Goal: Navigation & Orientation: Find specific page/section

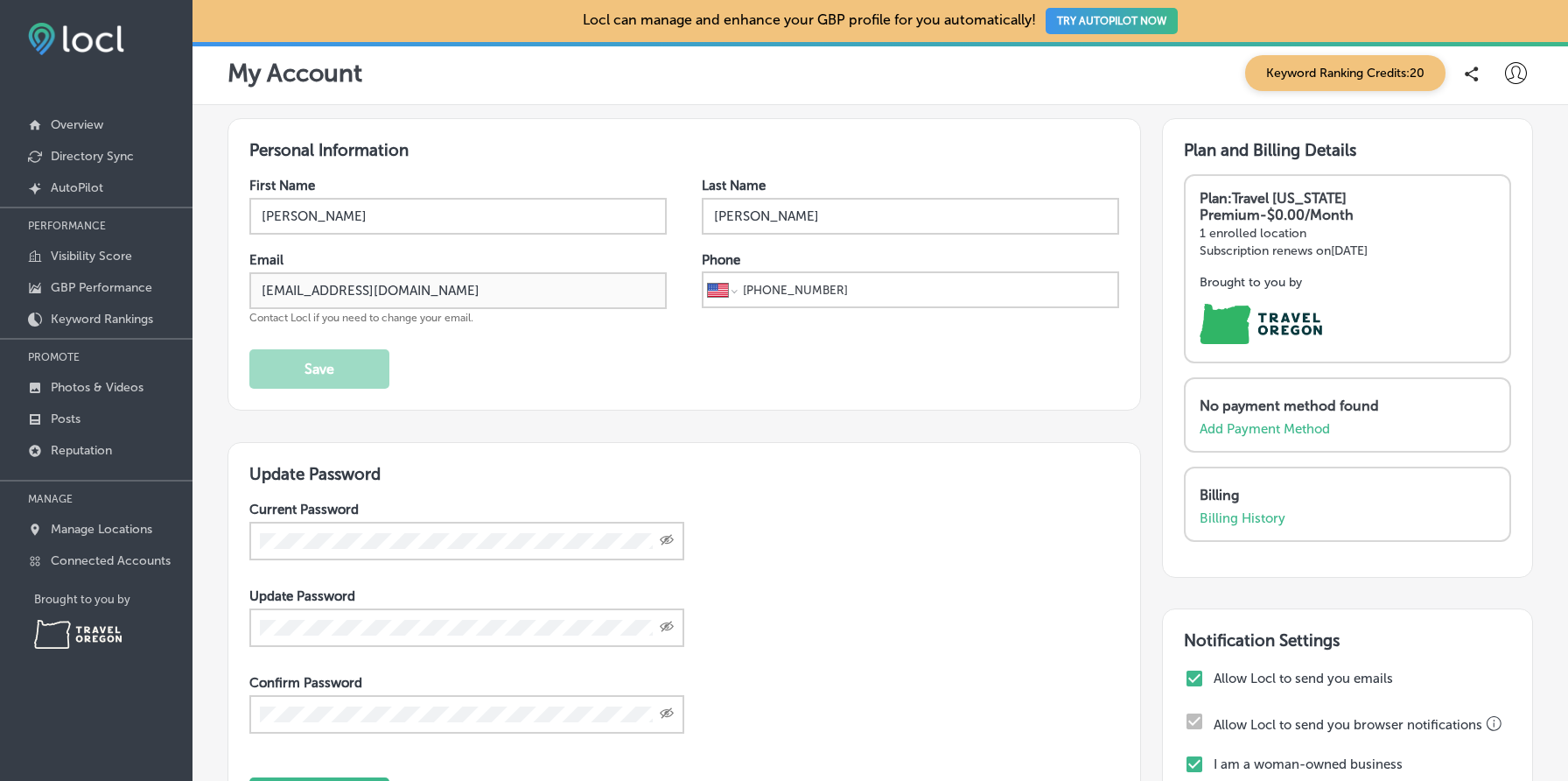
select select "US"
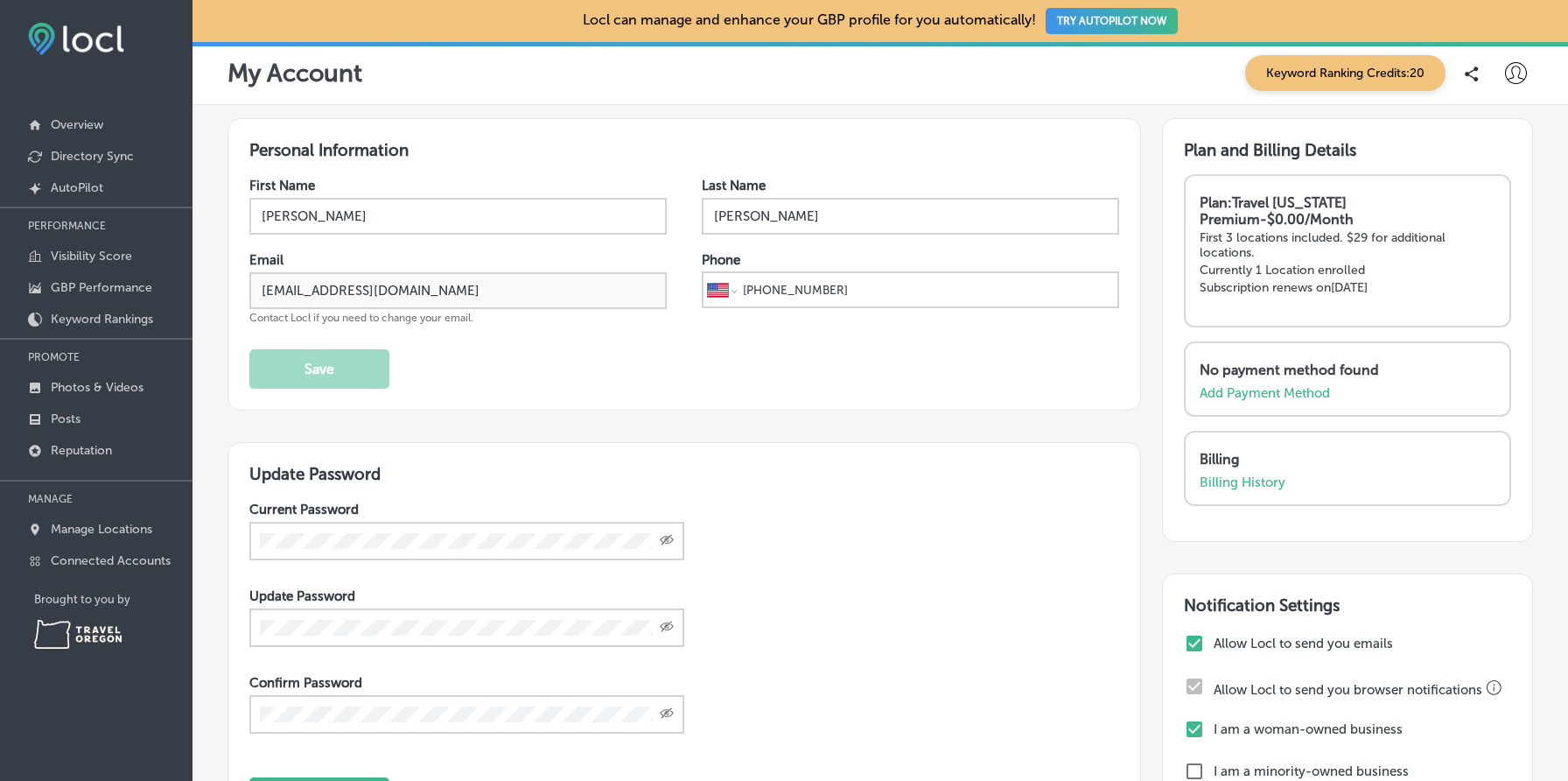
click at [925, 161] on div "Personal Information First Name [PERSON_NAME] Last Name [PERSON_NAME] Email [EM…" at bounding box center [684, 265] width 914 height 293
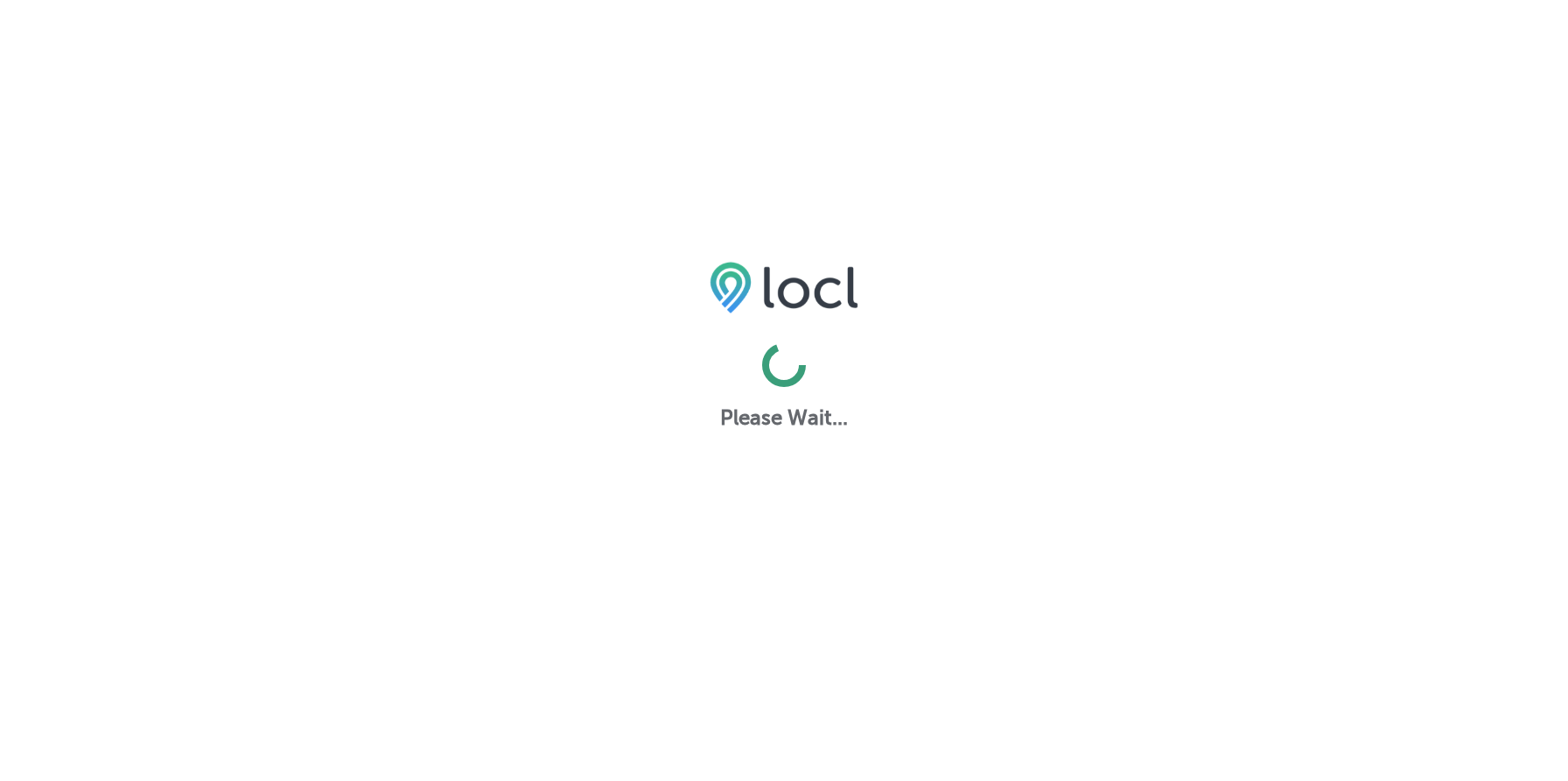
select select "US"
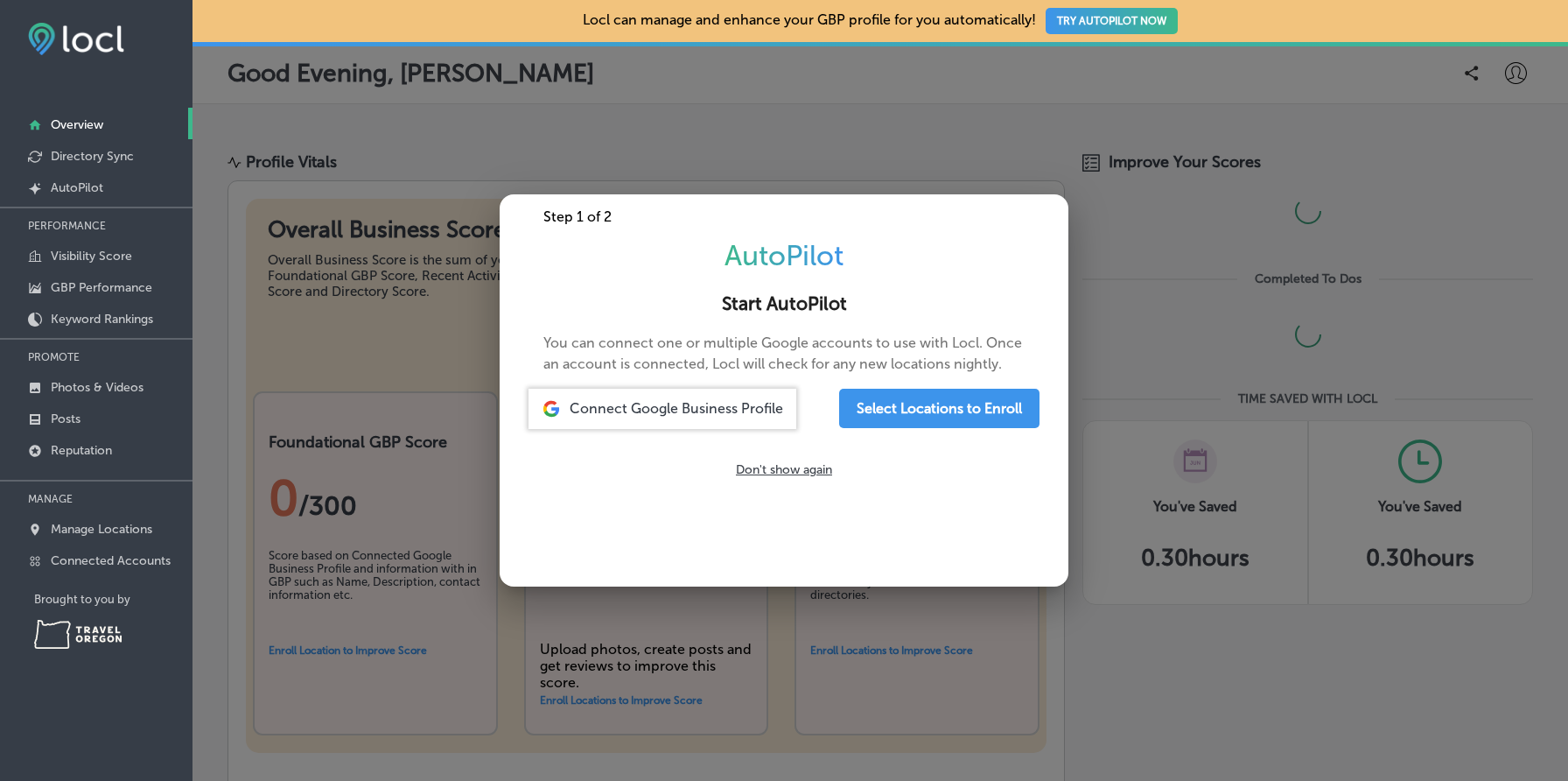
click at [799, 296] on h2 "Start AutoPilot" at bounding box center [784, 304] width 527 height 22
click at [144, 289] on p "GBP Performance" at bounding box center [101, 287] width 102 height 15
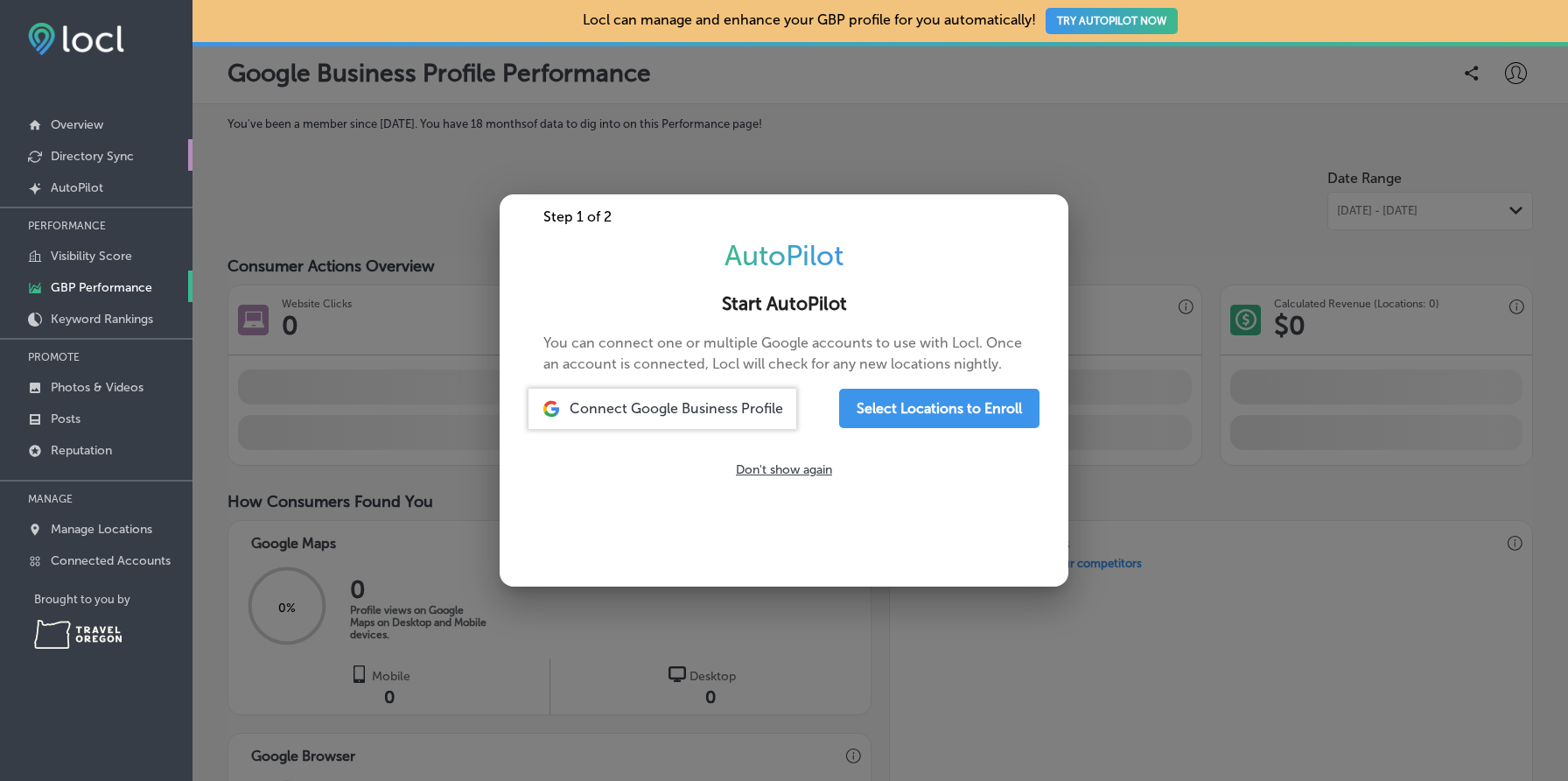
click at [123, 158] on p "Directory Sync" at bounding box center [92, 156] width 83 height 15
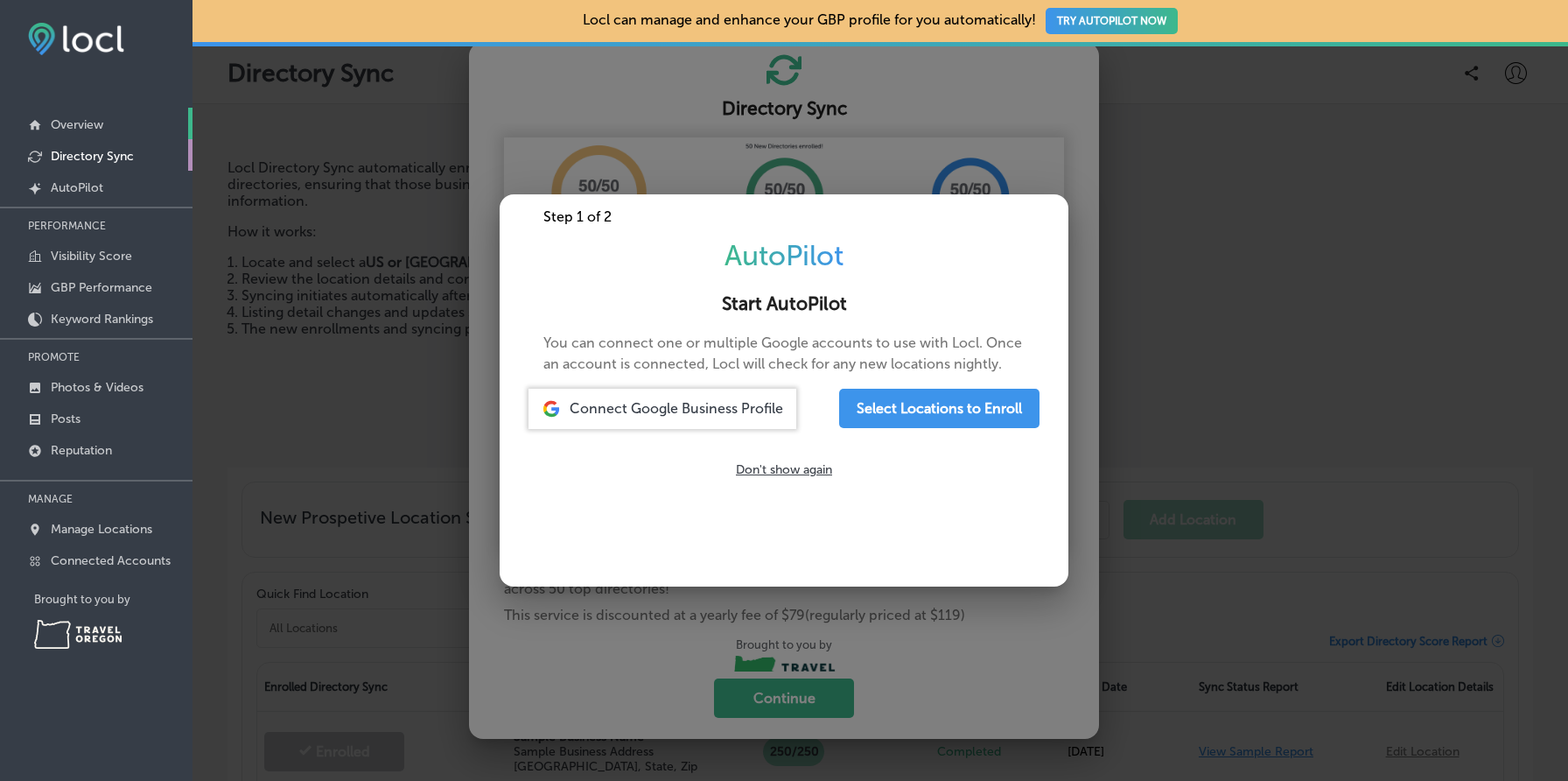
click at [137, 125] on link "Overview" at bounding box center [96, 123] width 193 height 32
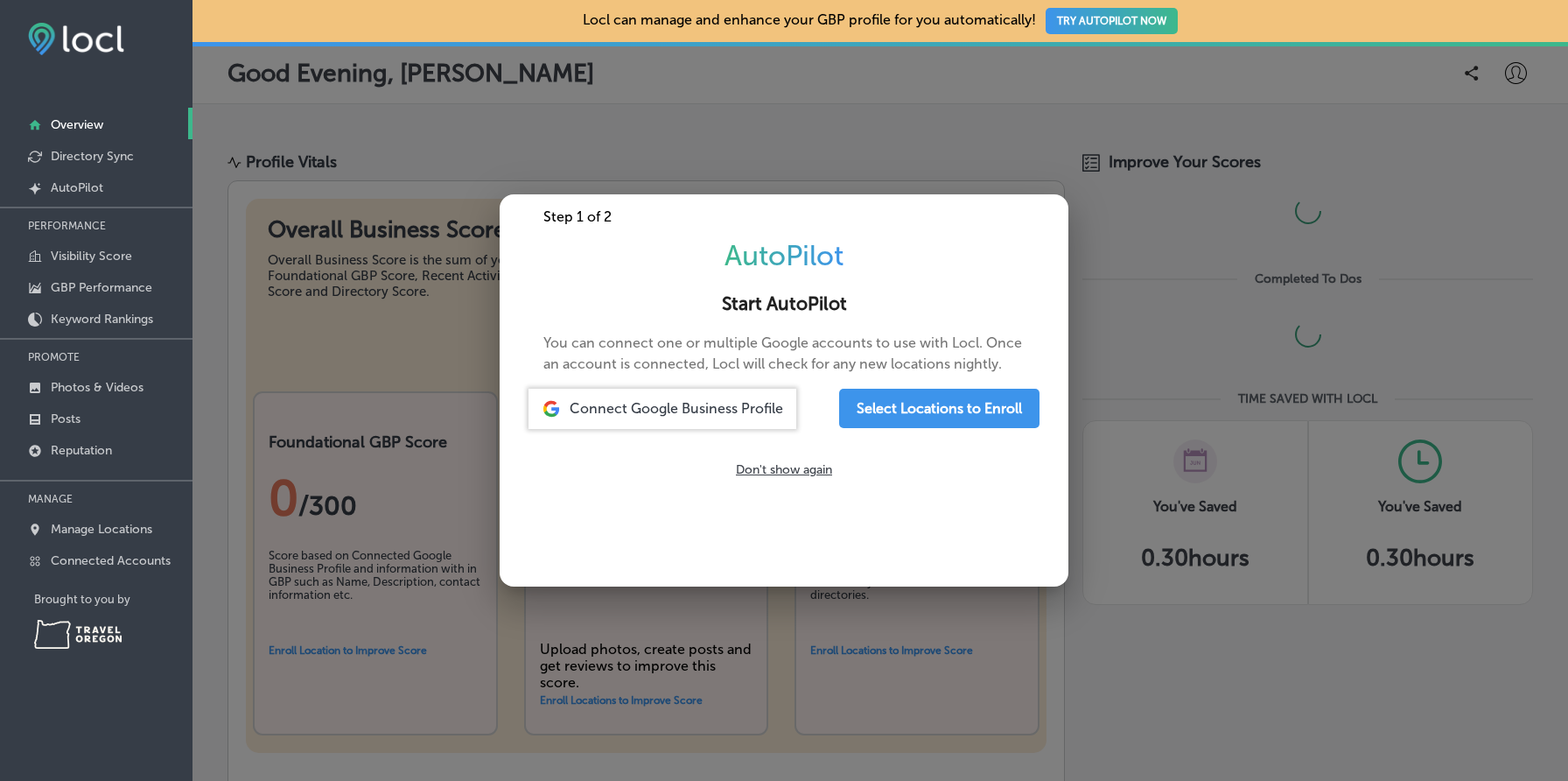
click at [1488, 58] on div at bounding box center [784, 390] width 1568 height 781
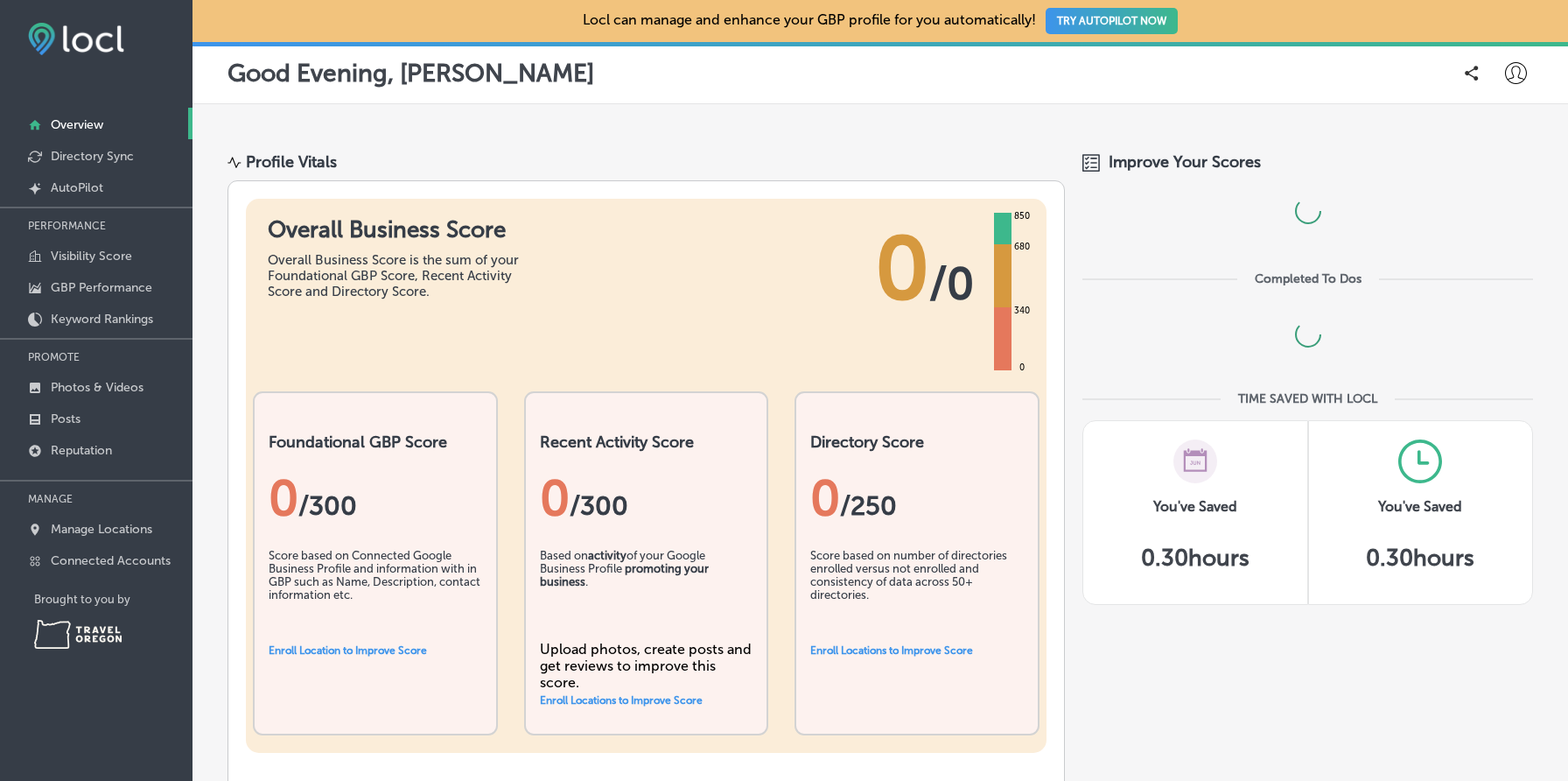
click at [1516, 81] on icon at bounding box center [1516, 73] width 22 height 22
click at [1502, 134] on p "My Account" at bounding box center [1490, 137] width 78 height 21
select select "US"
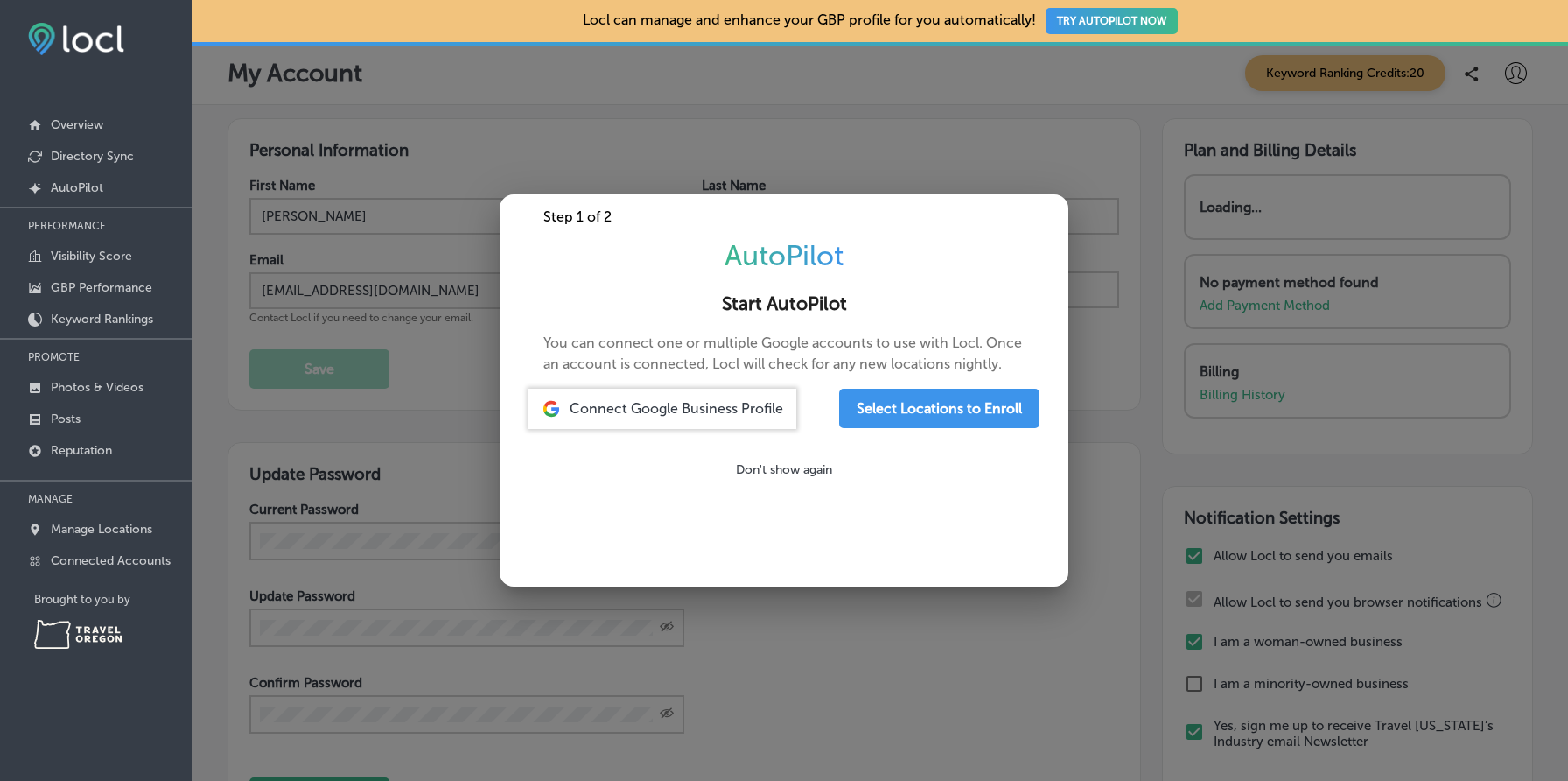
click at [356, 305] on div at bounding box center [784, 390] width 1568 height 781
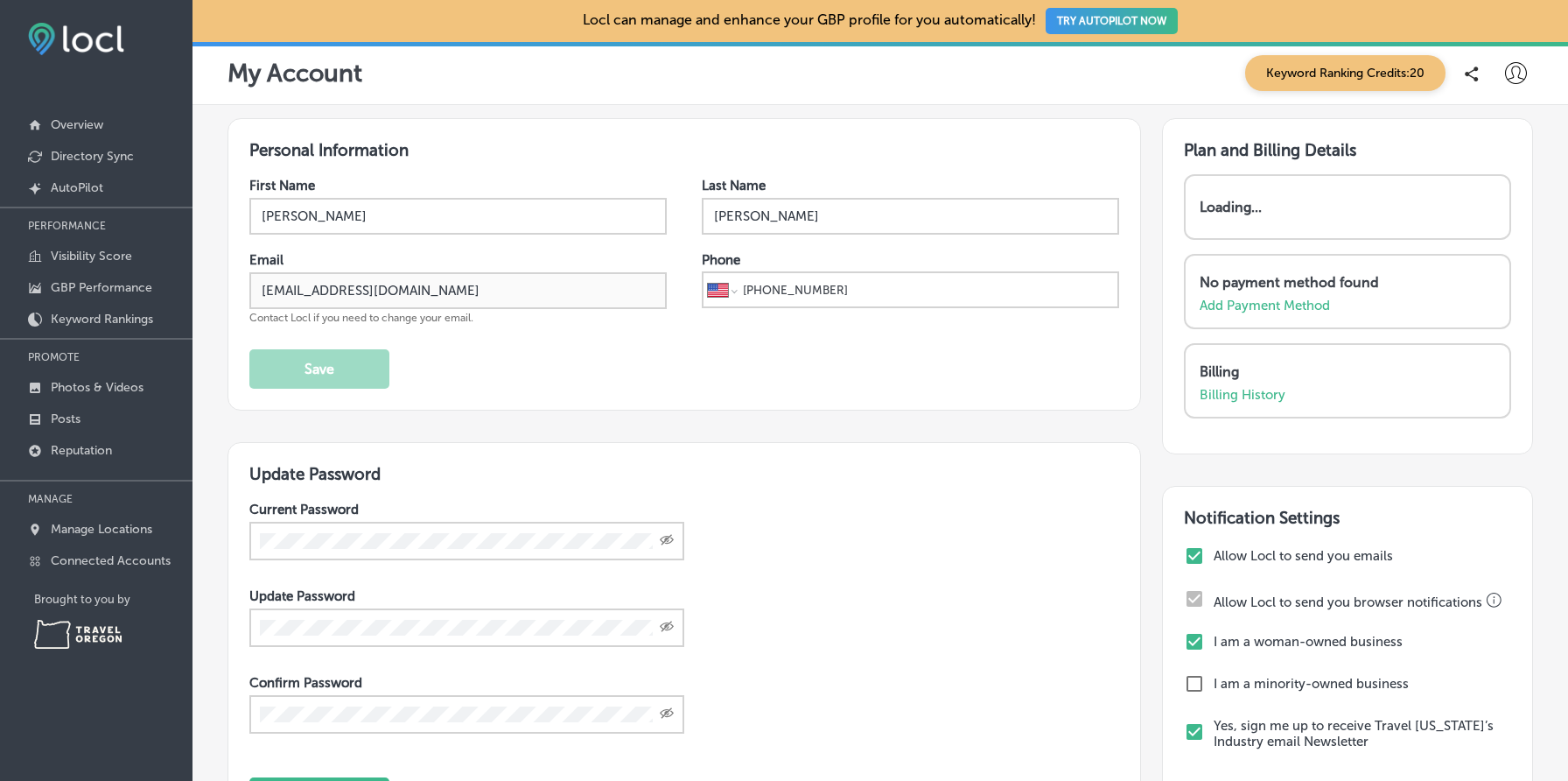
click at [1249, 210] on p "Loading..." at bounding box center [1231, 206] width 62 height 16
click at [124, 257] on p "Visibility Score" at bounding box center [91, 255] width 81 height 15
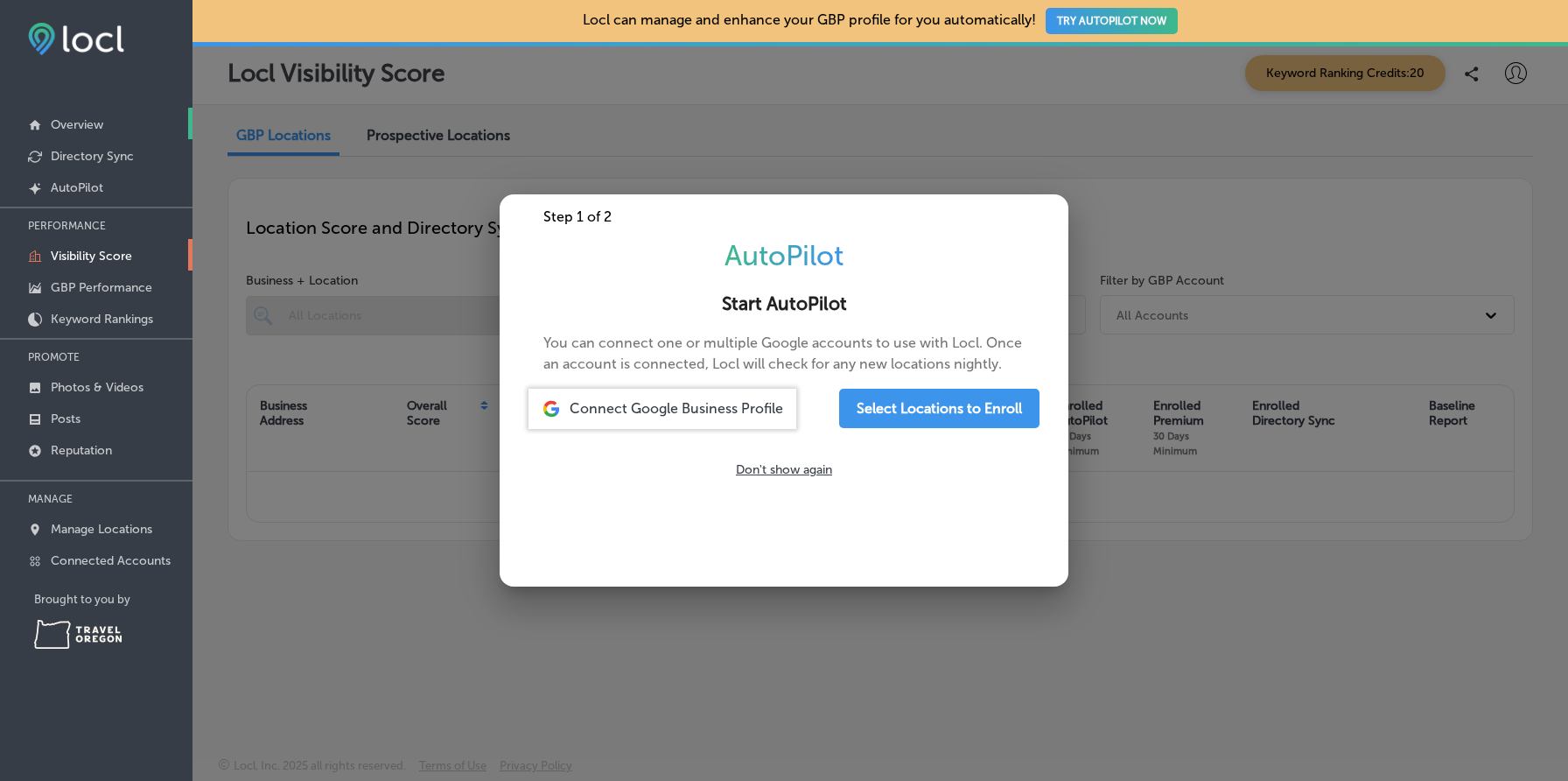
click at [127, 126] on link "Overview" at bounding box center [96, 123] width 193 height 32
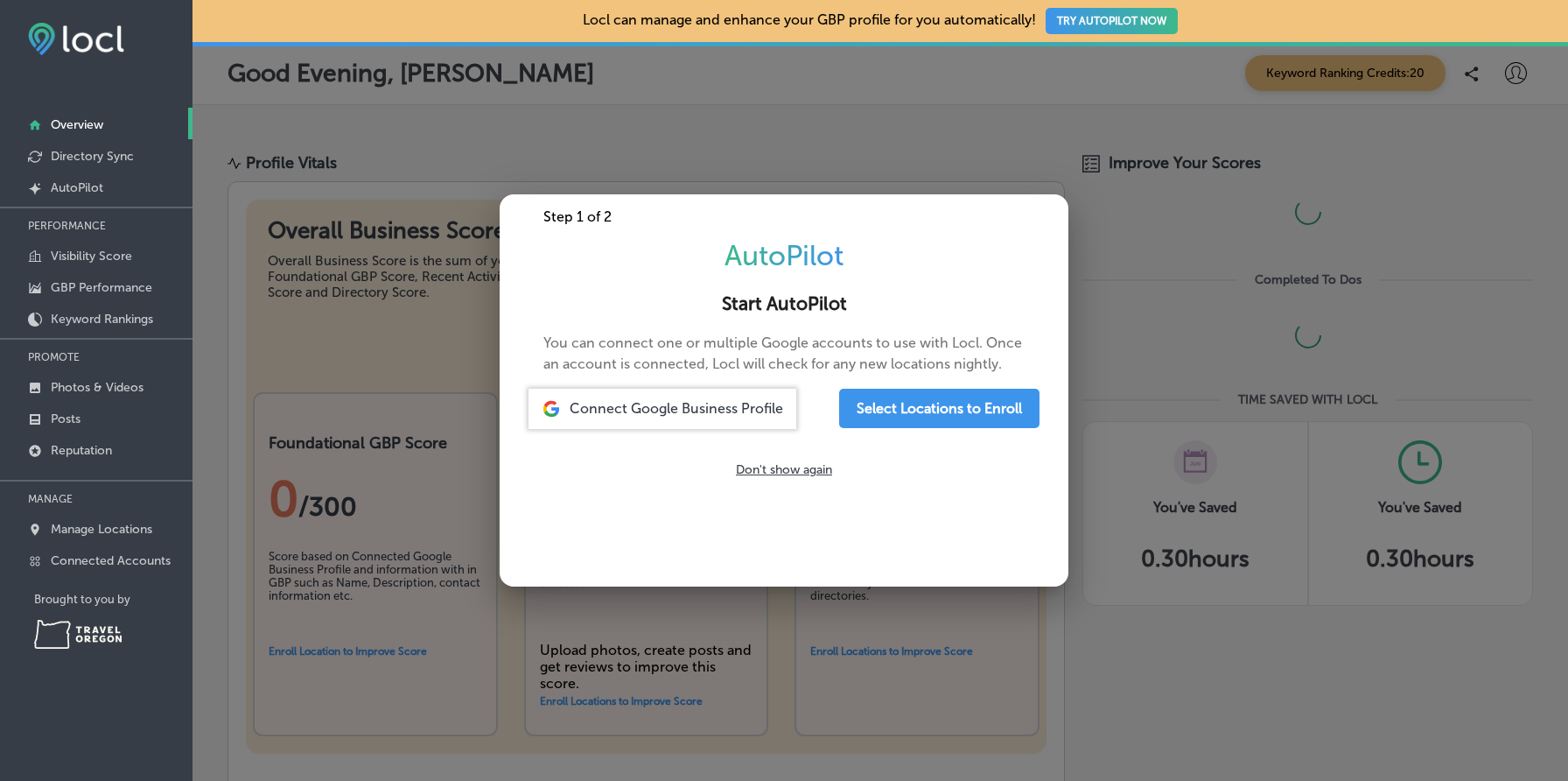
click at [1493, 94] on div at bounding box center [784, 390] width 1568 height 781
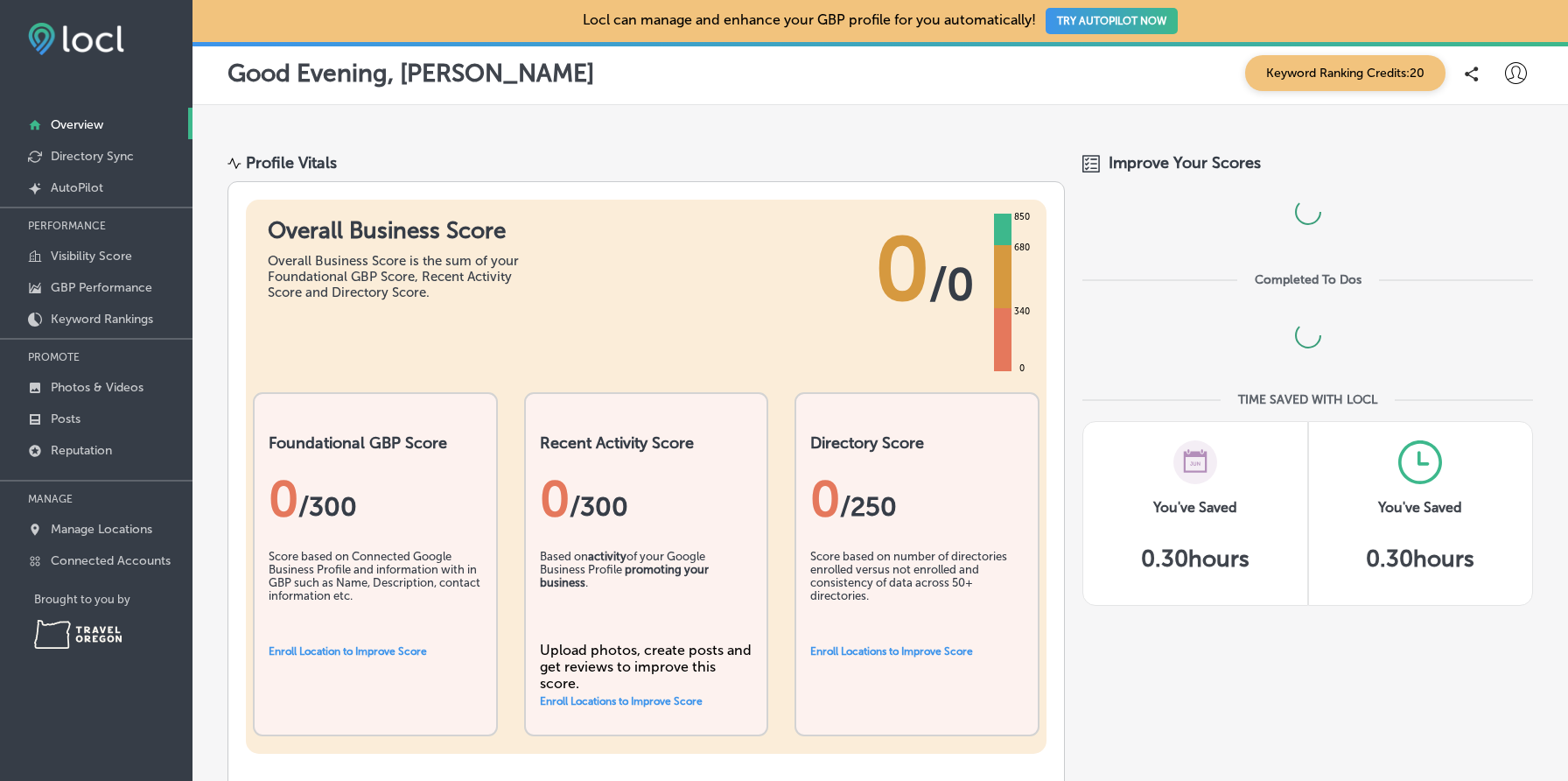
click at [1511, 81] on icon at bounding box center [1516, 73] width 22 height 22
click at [1494, 123] on li "My Account" at bounding box center [1484, 137] width 121 height 41
select select "US"
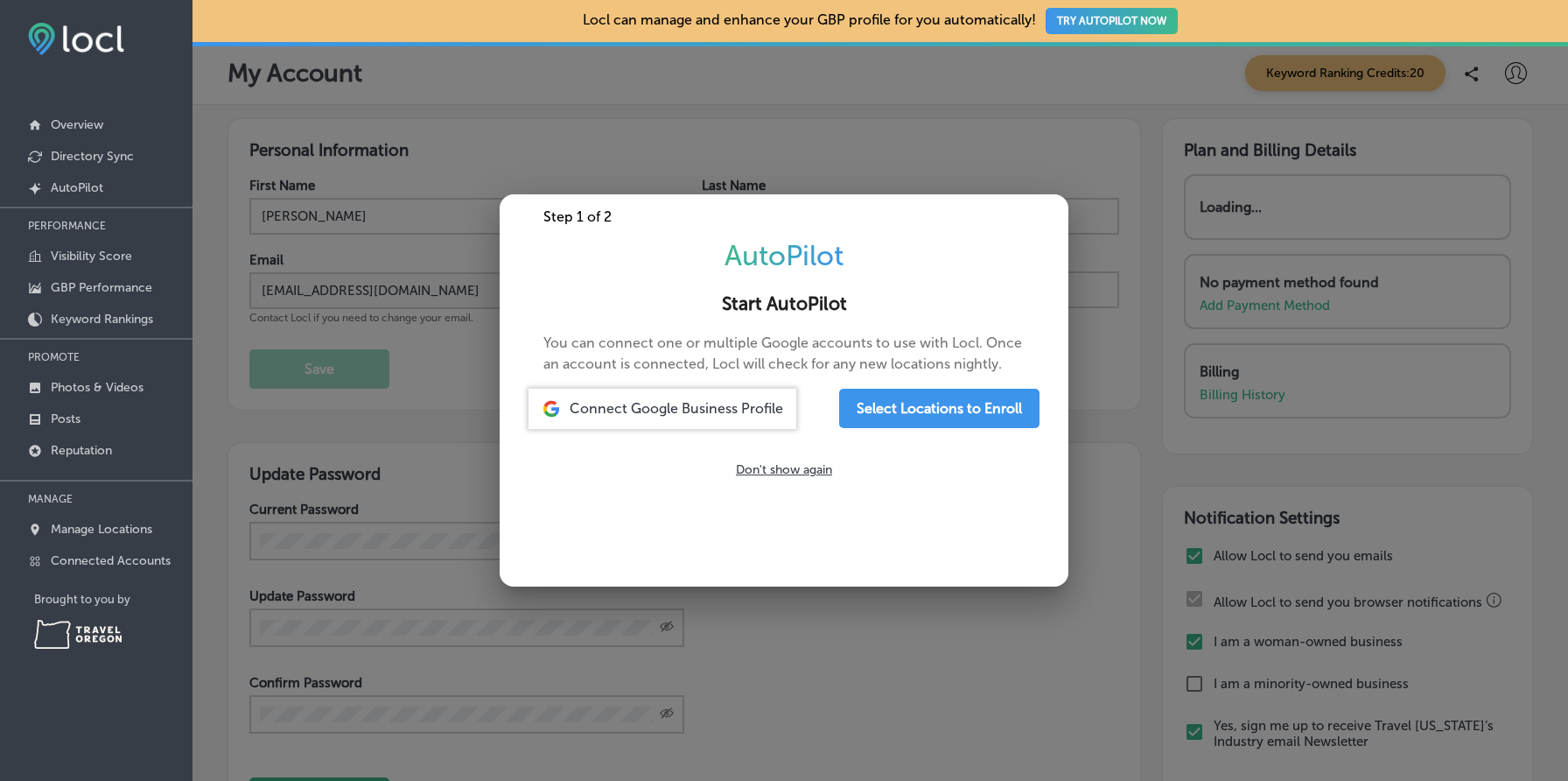
click at [1116, 221] on div at bounding box center [784, 390] width 1568 height 781
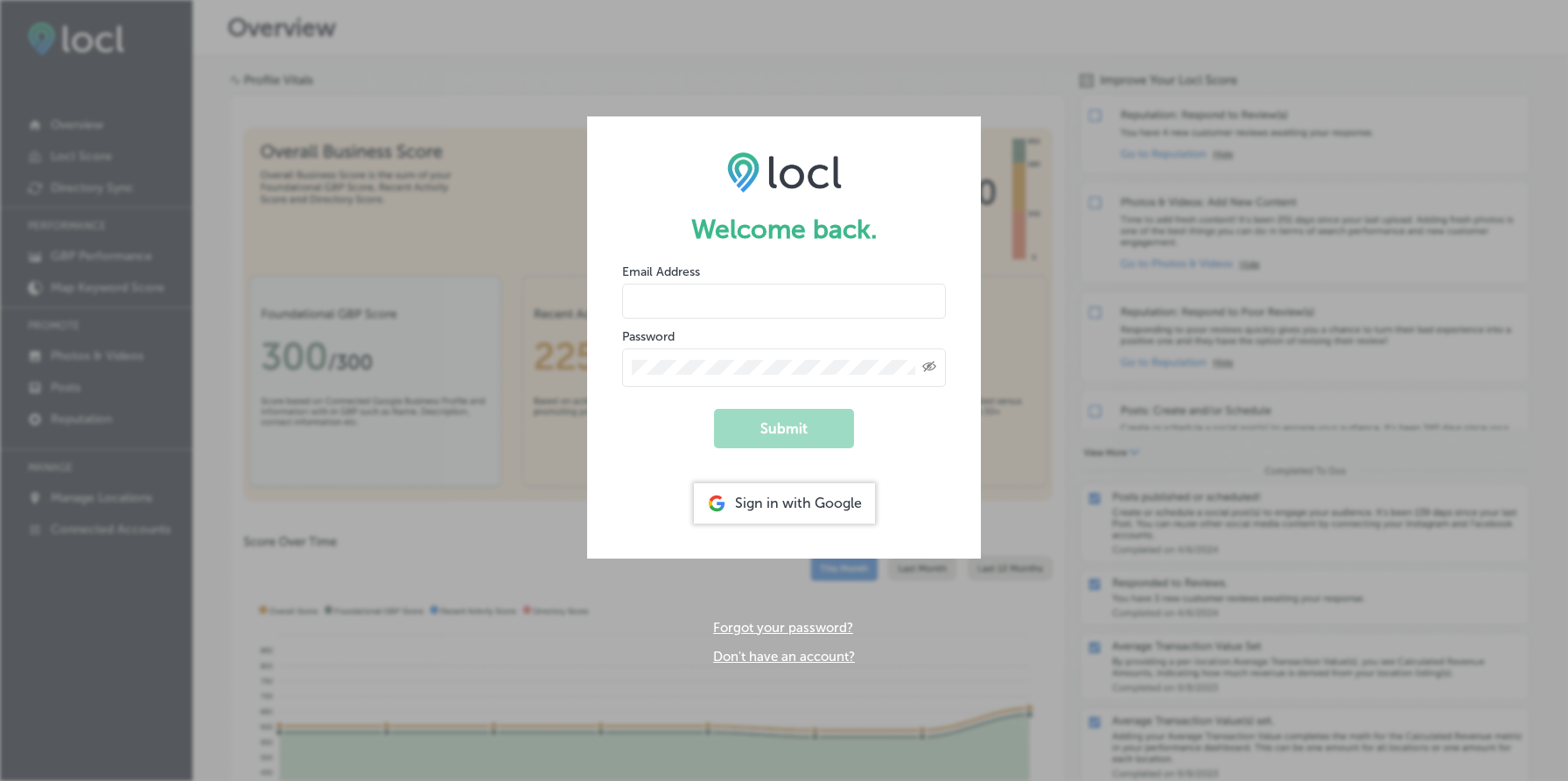
type input "[EMAIL_ADDRESS][DOMAIN_NAME]"
